Goal: Information Seeking & Learning: Learn about a topic

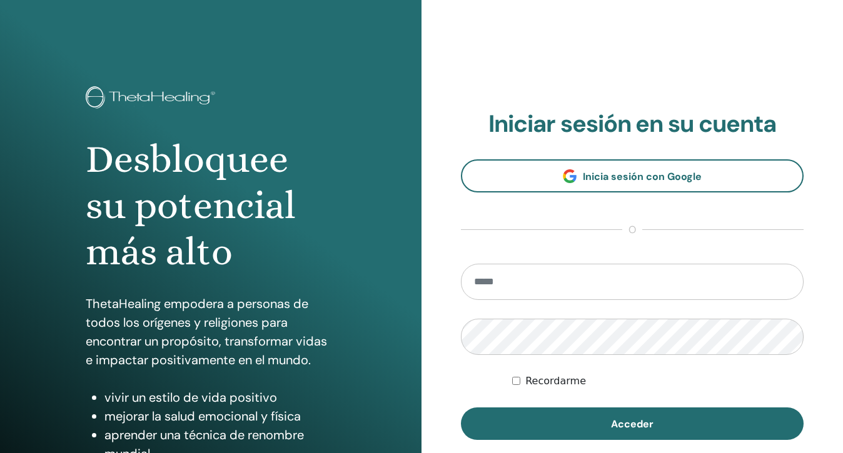
type input "**********"
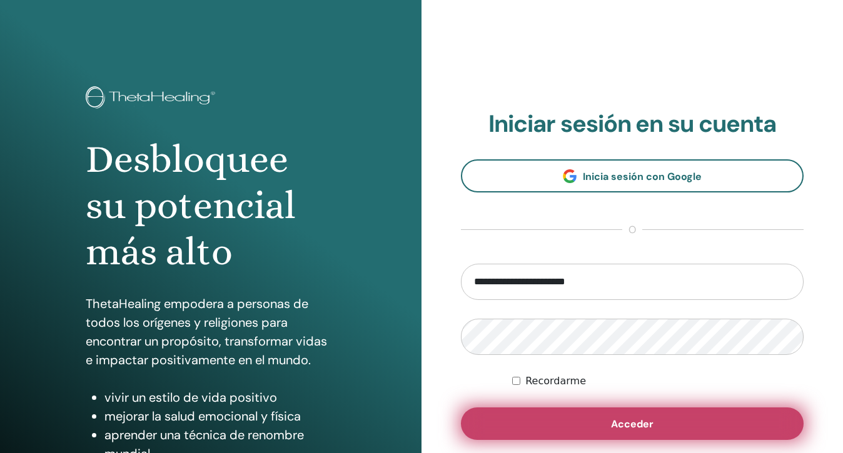
click at [639, 424] on span "Acceder" at bounding box center [632, 424] width 43 height 13
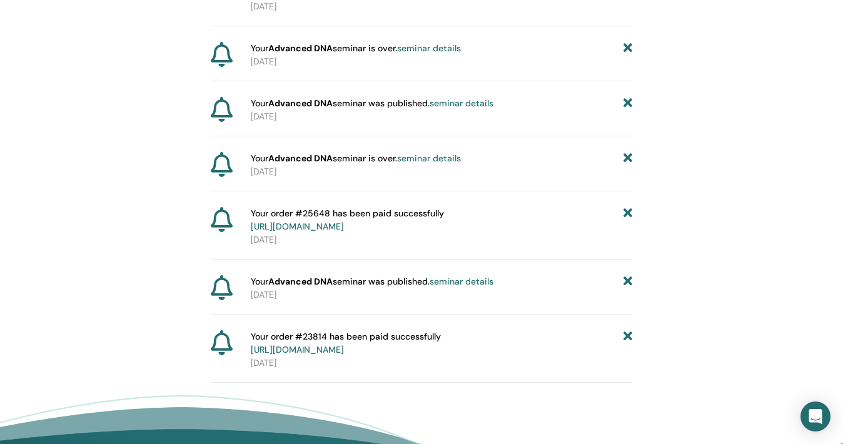
scroll to position [1534, 0]
click at [626, 355] on icon at bounding box center [627, 344] width 9 height 26
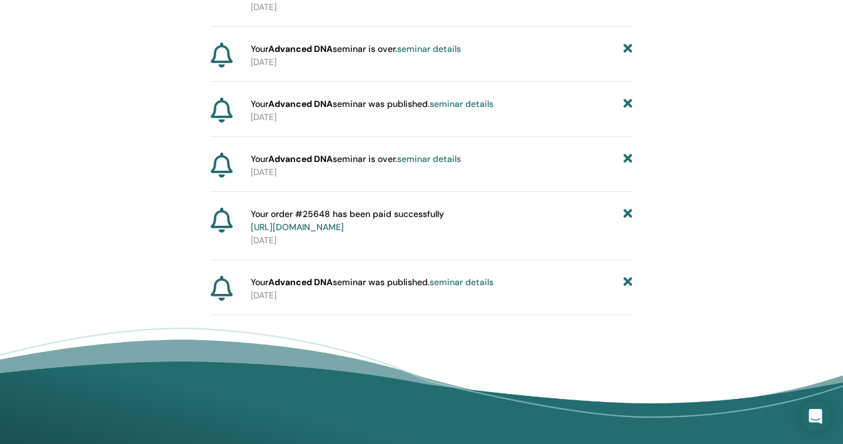
click at [629, 289] on icon at bounding box center [627, 282] width 9 height 13
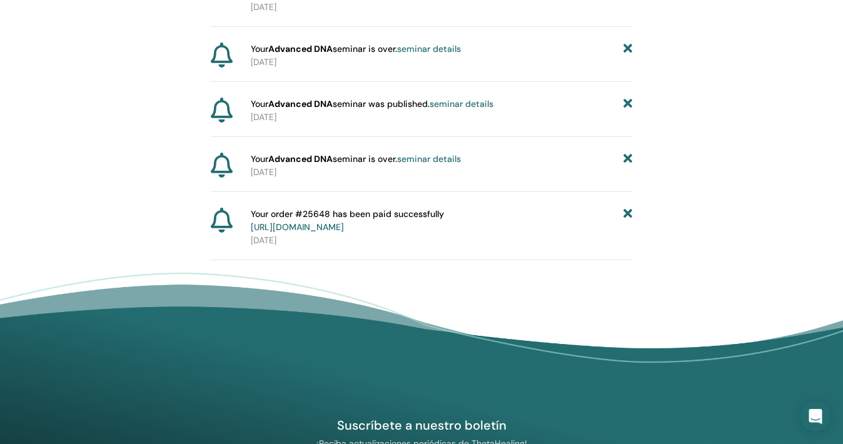
click at [625, 232] on icon at bounding box center [627, 221] width 9 height 26
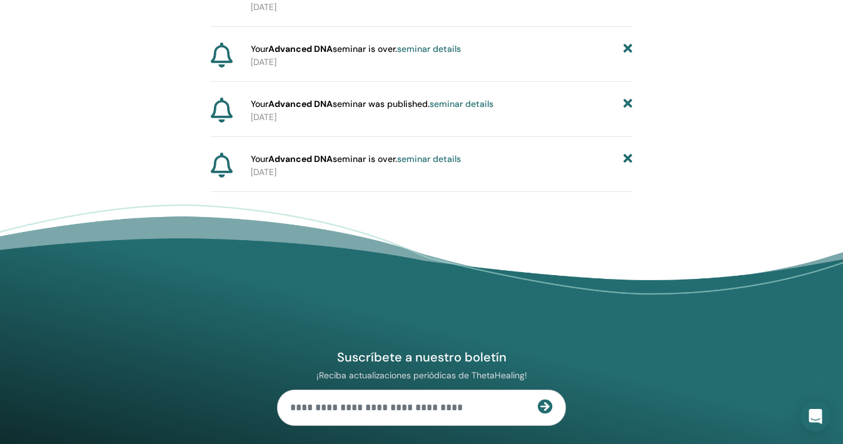
click at [626, 166] on icon at bounding box center [627, 159] width 9 height 13
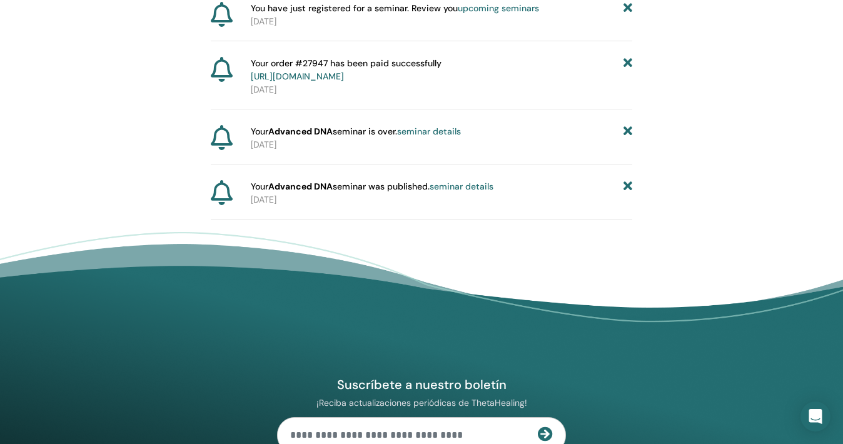
click at [626, 193] on icon at bounding box center [627, 186] width 9 height 13
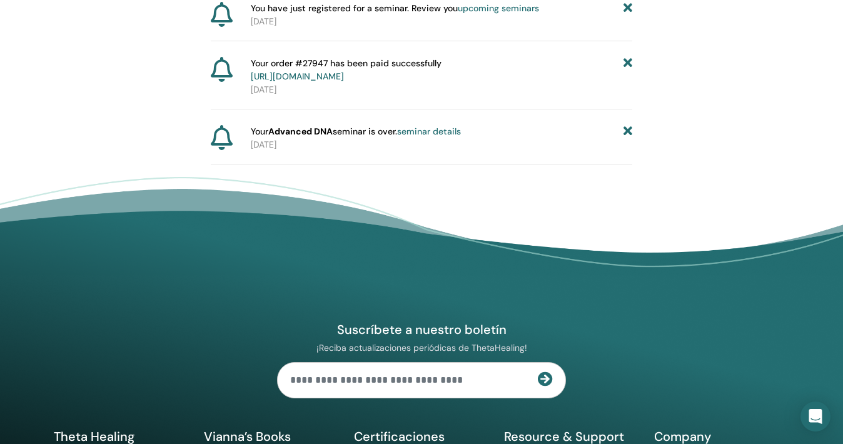
click at [626, 138] on icon at bounding box center [627, 131] width 9 height 13
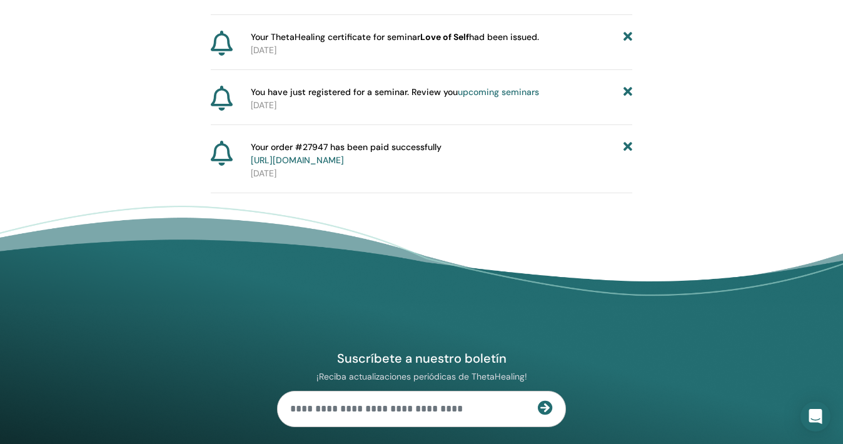
click at [626, 158] on icon at bounding box center [627, 154] width 9 height 26
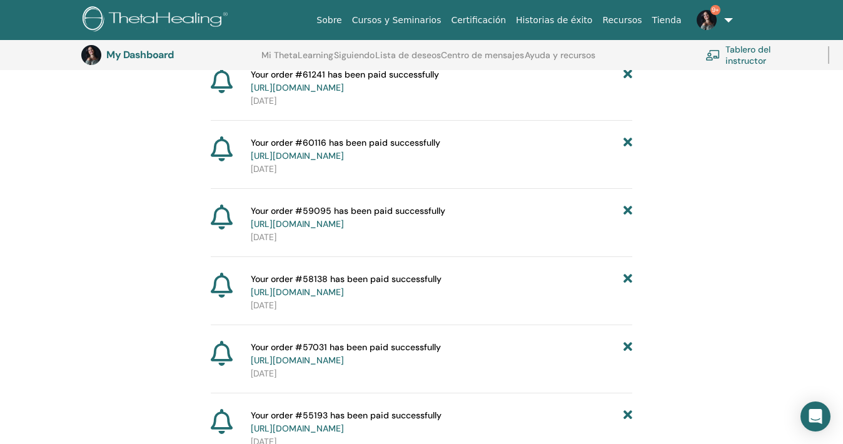
scroll to position [1368, 0]
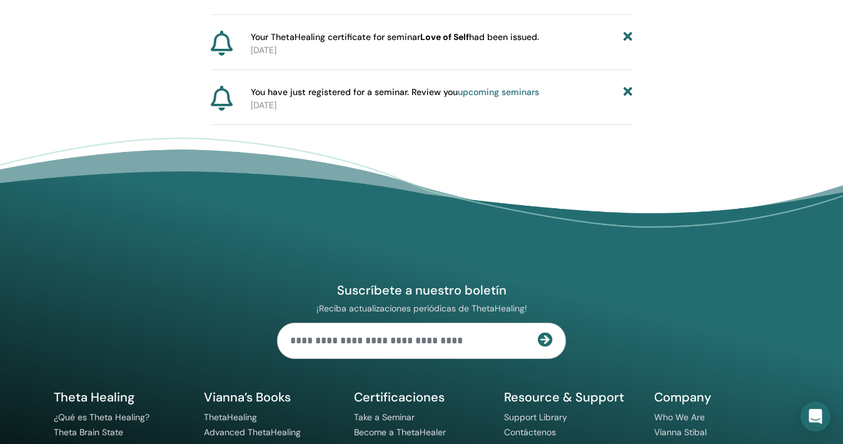
click at [627, 99] on icon at bounding box center [627, 92] width 9 height 13
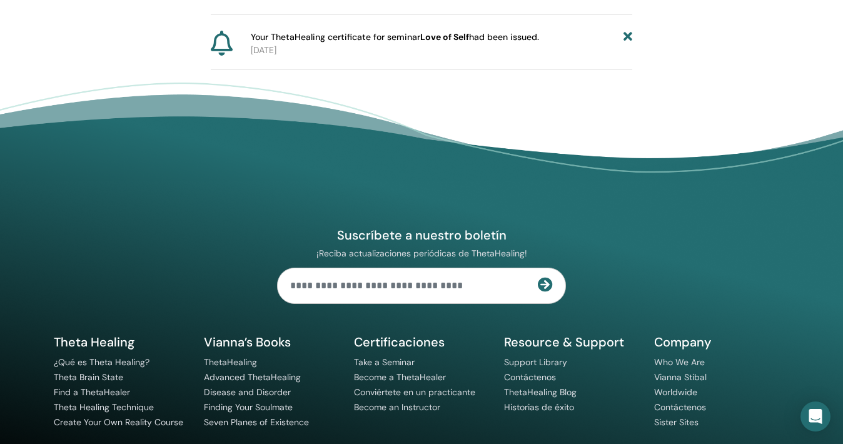
click at [628, 44] on icon at bounding box center [627, 37] width 9 height 13
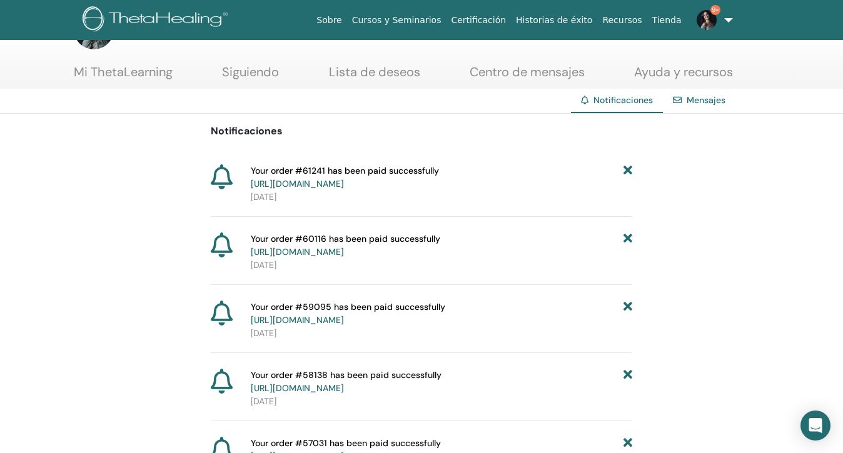
scroll to position [0, 0]
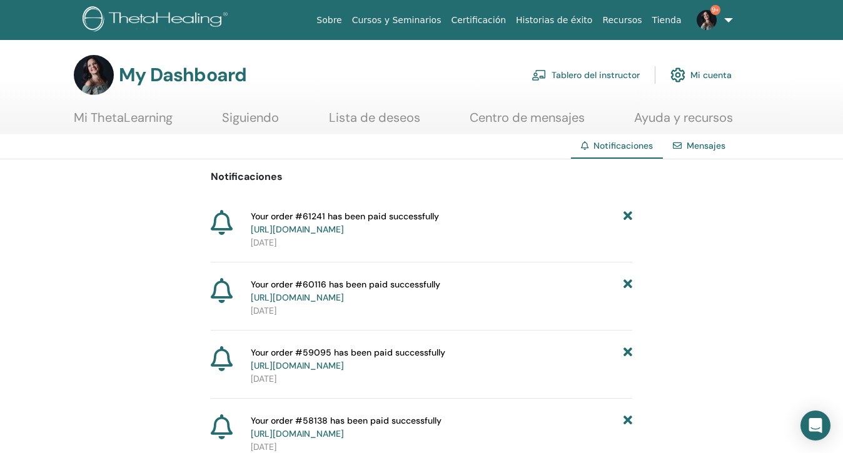
click at [149, 120] on link "Mi ThetaLearning" at bounding box center [123, 122] width 99 height 24
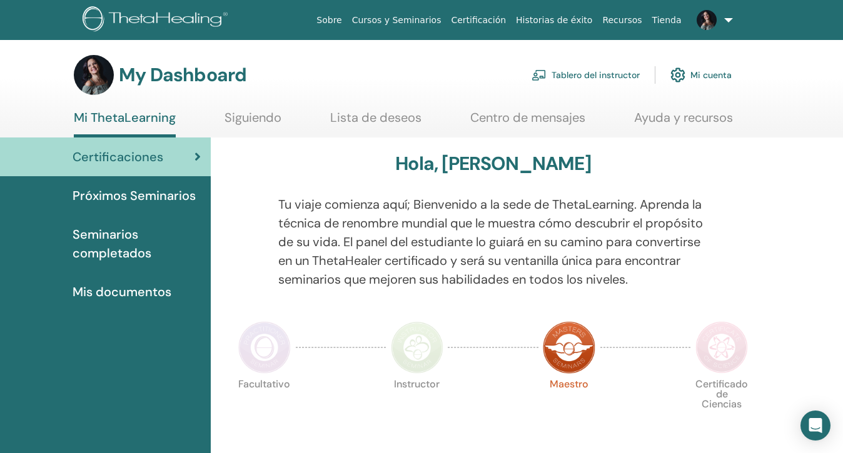
click at [438, 21] on link "Cursos y Seminarios" at bounding box center [396, 20] width 99 height 23
